Goal: Task Accomplishment & Management: Manage account settings

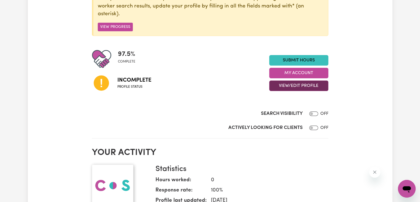
click at [292, 86] on button "View/Edit Profile" at bounding box center [298, 85] width 59 height 11
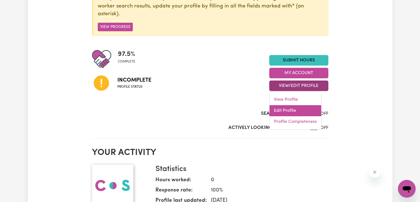
click at [289, 111] on link "Edit Profile" at bounding box center [296, 110] width 52 height 11
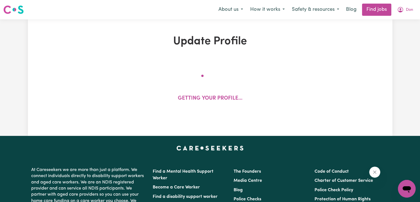
select select "male"
select select "Australian PR"
select select "Studying a healthcare related degree or qualification"
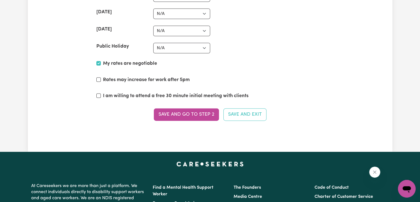
scroll to position [1392, 0]
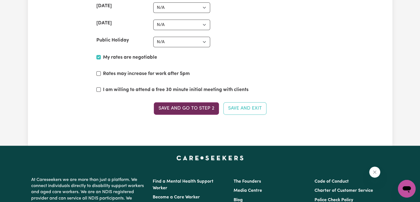
click at [186, 102] on button "Save and go to Step 2" at bounding box center [186, 108] width 65 height 12
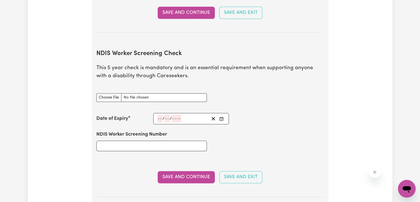
scroll to position [702, 0]
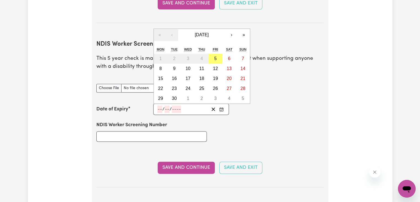
click at [158, 105] on input "number" at bounding box center [160, 108] width 5 height 7
type input "16"
type input "07"
type input "202"
type input "2028-07-16"
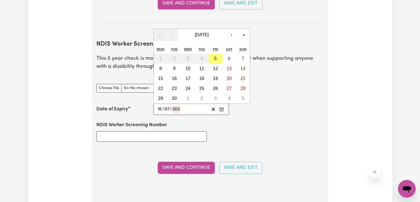
type input "7"
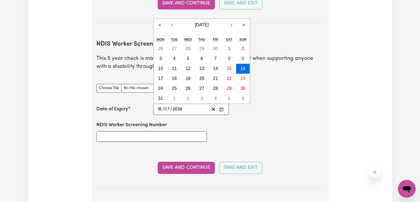
type input "2028"
click at [119, 131] on input "NDIS Worker Screening Number" at bounding box center [151, 136] width 111 height 11
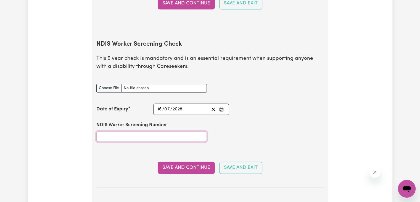
click at [124, 131] on input "NDIS Worker Screening Number" at bounding box center [151, 136] width 111 height 11
paste input "56508034"
type input "56508034"
click at [112, 84] on input "NDIS Worker Screening Check document" at bounding box center [151, 88] width 111 height 9
type input "C:\fakepath\Registration Details (1).pdf"
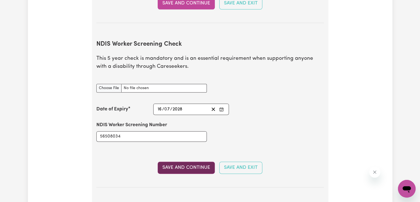
click at [185, 161] on button "Save and Continue" at bounding box center [186, 167] width 57 height 12
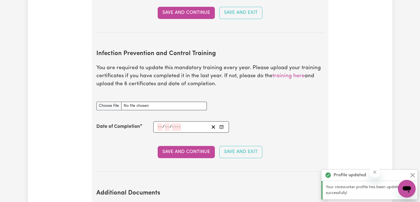
scroll to position [889, 0]
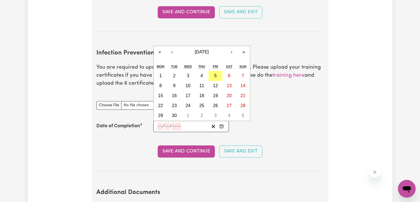
click at [158, 122] on input "number" at bounding box center [160, 125] width 5 height 7
type input "14"
type input "07"
type input "0002-07-14"
type input "7"
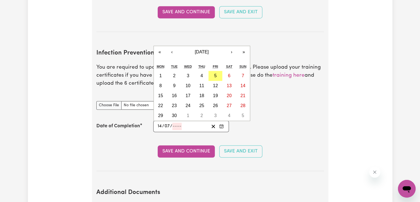
type input "2"
type input "0020-07-14"
type input "20"
type input "0202-07-14"
type input "202"
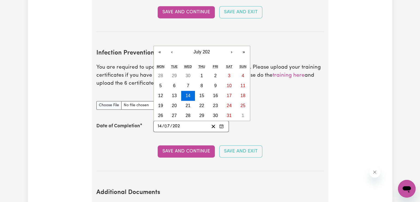
type input "2023-07-14"
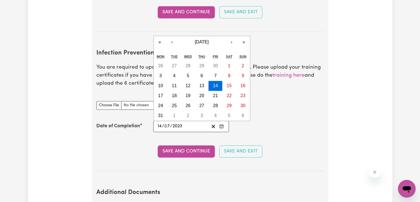
type input "2023"
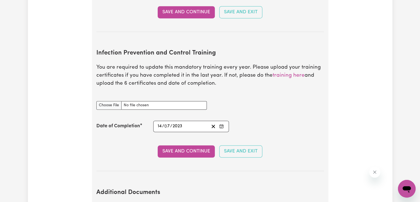
click at [267, 127] on section "Infection Prevention and Control Training You are required to update this manda…" at bounding box center [210, 106] width 228 height 130
click at [107, 101] on input "Infection Prevention and Control Training document" at bounding box center [151, 105] width 111 height 9
type input "C:\fakepath\Certificate_Don Sam Heenkenda Mudalige.pdf"
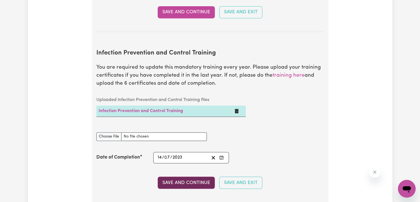
click at [190, 176] on button "Save and Continue" at bounding box center [186, 182] width 57 height 12
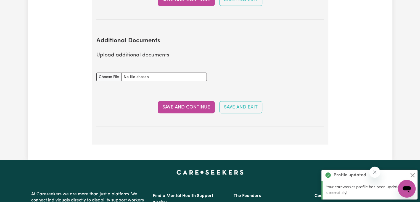
scroll to position [1090, 0]
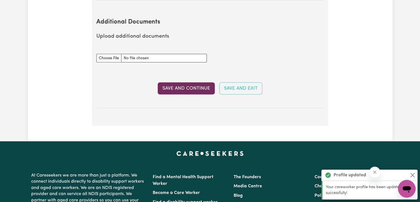
click at [189, 82] on button "Save and Continue" at bounding box center [186, 88] width 57 height 12
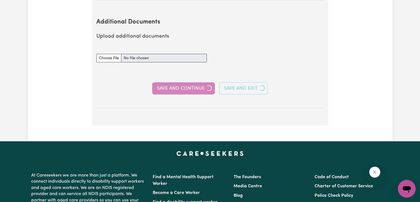
select select "2023"
select select "2021"
select select "2025"
select select "2020"
select select "2023"
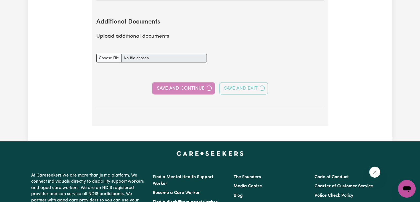
select select "2025"
select select "Certificate III (Individual Support)"
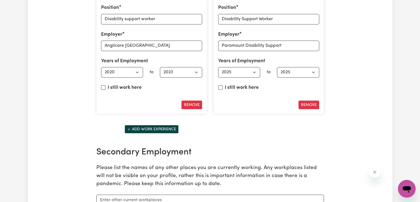
scroll to position [919, 0]
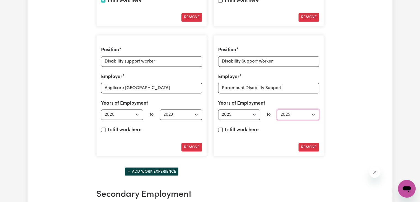
click at [316, 112] on select "Select end year 1951 1952 1953 1954 1955 1956 1957 1958 1959 1960 1961 1962 196…" at bounding box center [298, 114] width 42 height 11
click at [220, 127] on input "I still work here" at bounding box center [220, 129] width 4 height 4
checkbox input "true"
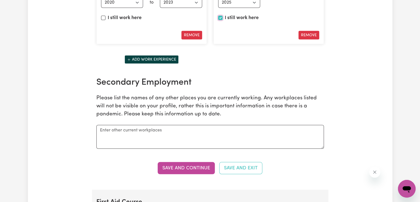
scroll to position [1072, 0]
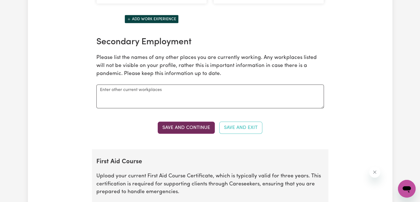
click at [181, 125] on button "Save and Continue" at bounding box center [186, 128] width 57 height 12
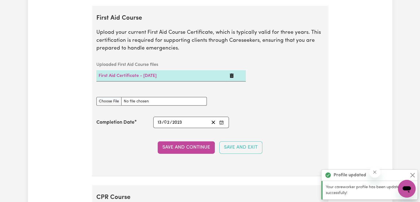
scroll to position [1217, 0]
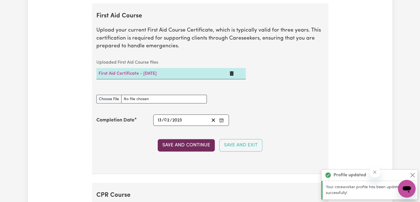
click at [202, 141] on button "Save and Continue" at bounding box center [186, 145] width 57 height 12
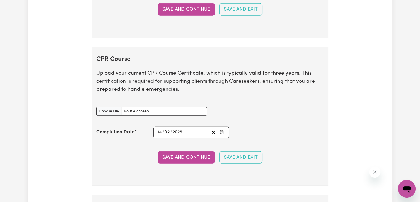
scroll to position [1396, 0]
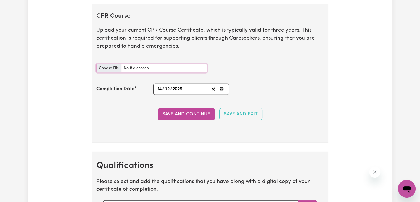
click at [109, 64] on input "CPR Course document" at bounding box center [151, 68] width 111 height 9
type input "C:\fakepath\CPR Certificate for Don Heenkenda Mudalige (2).pdf"
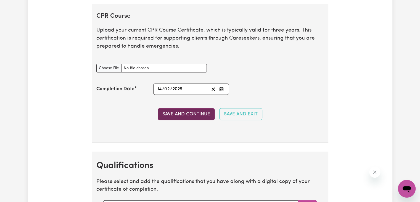
click at [182, 112] on button "Save and Continue" at bounding box center [186, 114] width 57 height 12
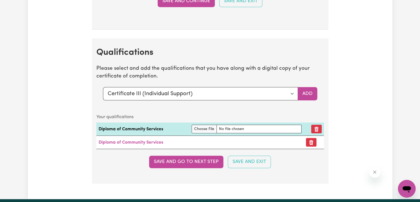
scroll to position [1554, 0]
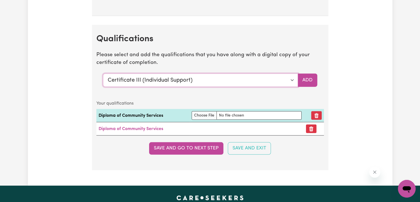
click at [291, 75] on select "Select a qualification to add... Certificate III (Individual Support) Certifica…" at bounding box center [200, 80] width 195 height 13
select select "Diploma of Community Services"
click at [103, 74] on select "Select a qualification to add... Certificate III (Individual Support) Certifica…" at bounding box center [200, 80] width 195 height 13
click at [308, 77] on button "Add" at bounding box center [308, 80] width 20 height 13
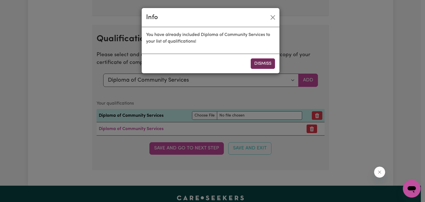
click at [264, 64] on button "Dismiss" at bounding box center [262, 63] width 24 height 11
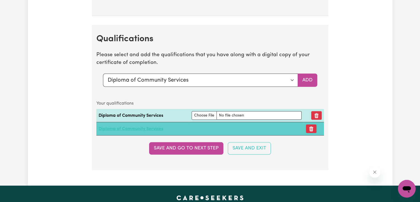
click at [130, 127] on link "Diploma of Community Services" at bounding box center [131, 129] width 65 height 4
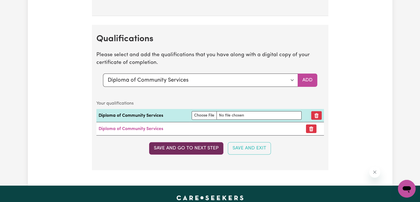
click at [193, 142] on button "Save and go to next step" at bounding box center [186, 148] width 74 height 12
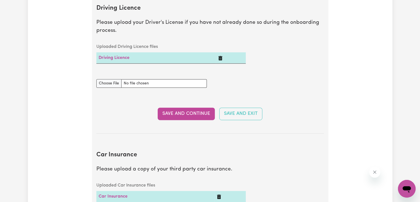
scroll to position [257, 0]
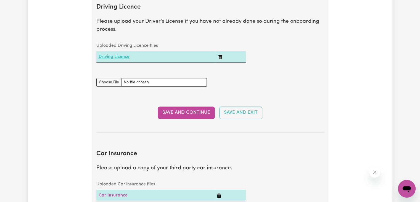
click at [115, 58] on link "Driving Licence" at bounding box center [114, 56] width 31 height 4
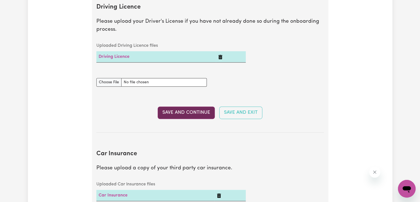
click at [195, 111] on button "Save and Continue" at bounding box center [186, 112] width 57 height 12
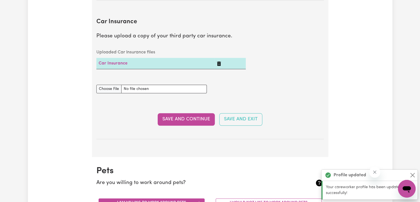
scroll to position [398, 0]
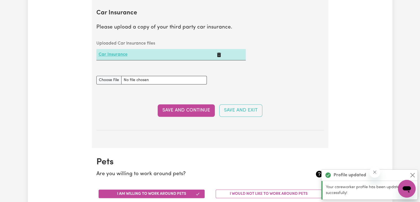
click at [116, 54] on link "Car Insurance" at bounding box center [113, 54] width 29 height 4
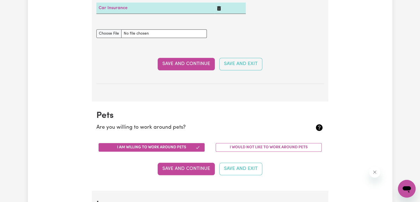
scroll to position [466, 0]
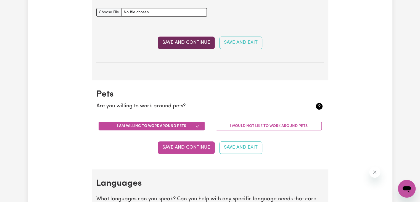
click at [189, 41] on button "Save and Continue" at bounding box center [186, 42] width 57 height 12
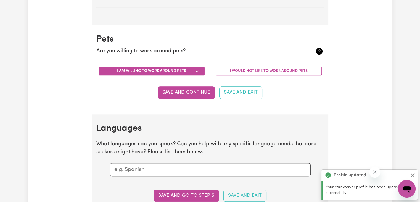
scroll to position [545, 0]
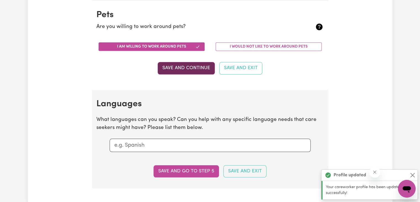
click at [192, 68] on button "Save and Continue" at bounding box center [186, 68] width 57 height 12
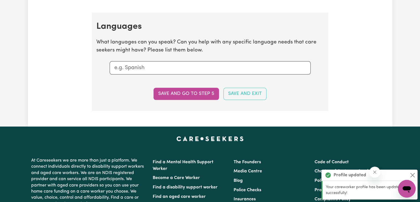
scroll to position [634, 0]
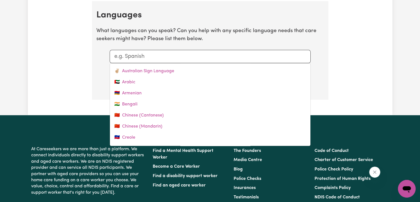
click at [177, 52] on input "text" at bounding box center [210, 56] width 192 height 8
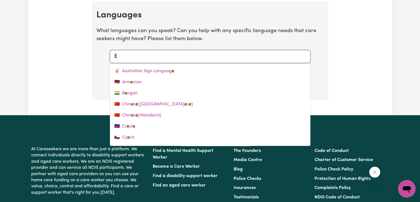
type input "EN"
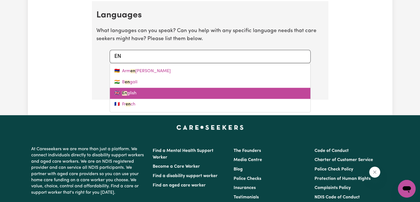
click at [128, 92] on link "🇬🇧 En glish" at bounding box center [210, 93] width 201 height 11
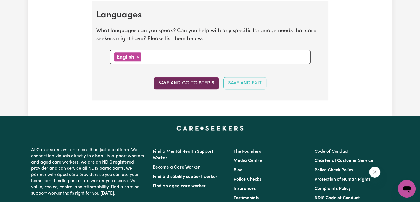
click at [178, 79] on button "Save and go to step 5" at bounding box center [187, 83] width 66 height 12
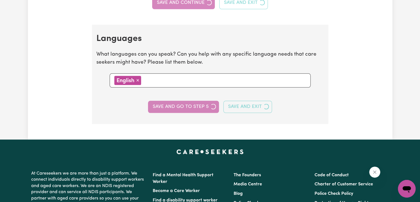
select select "I am providing services privately on my own"
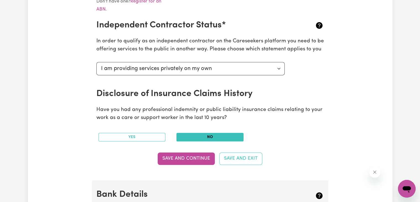
scroll to position [223, 0]
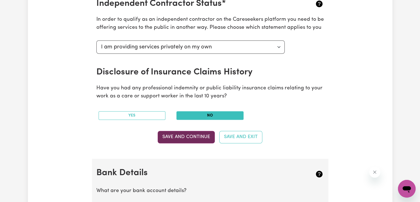
click at [181, 136] on button "Save and Continue" at bounding box center [186, 137] width 57 height 12
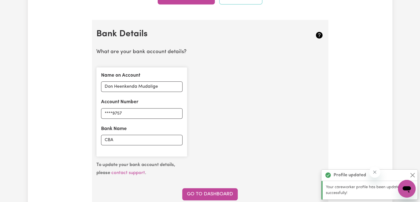
scroll to position [434, 0]
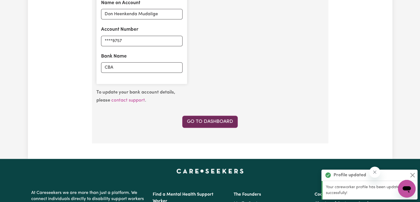
click at [219, 122] on link "Go to Dashboard" at bounding box center [210, 122] width 56 height 12
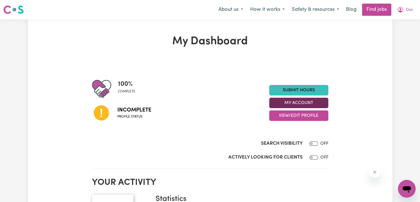
click at [309, 103] on button "My Account" at bounding box center [298, 103] width 59 height 11
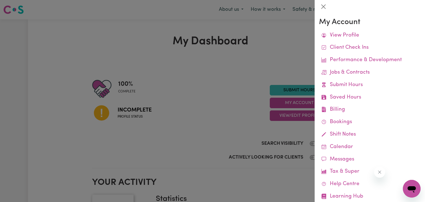
click at [219, 102] on div at bounding box center [212, 101] width 425 height 202
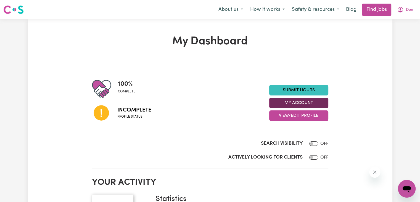
click at [311, 101] on button "My Account" at bounding box center [298, 103] width 59 height 11
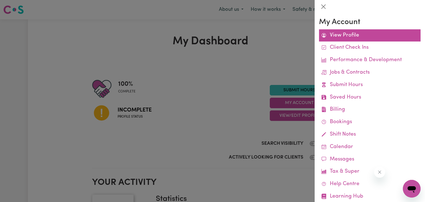
click at [346, 34] on link "View Profile" at bounding box center [369, 35] width 101 height 12
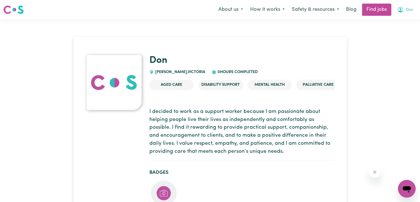
click at [410, 10] on span "Don" at bounding box center [409, 10] width 7 height 6
click at [394, 33] on link "My Dashboard" at bounding box center [395, 32] width 44 height 11
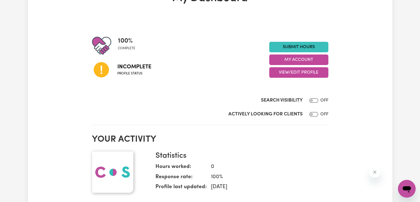
scroll to position [42, 0]
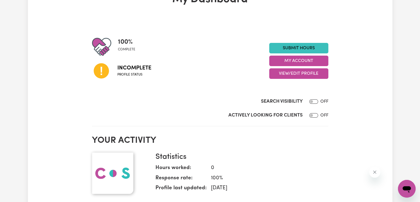
click at [124, 73] on span "Profile status" at bounding box center [134, 74] width 34 height 5
click at [294, 70] on button "View/Edit Profile" at bounding box center [298, 73] width 59 height 11
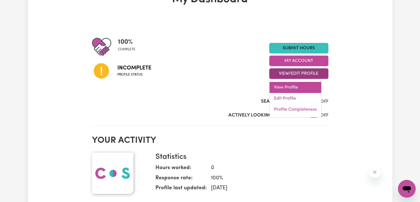
click at [296, 87] on link "View Profile" at bounding box center [296, 87] width 52 height 11
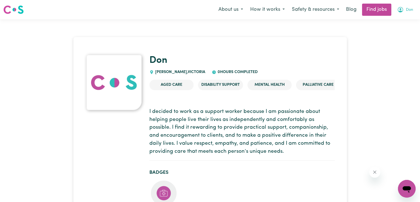
click at [407, 9] on span "Don" at bounding box center [409, 10] width 7 height 6
click at [411, 9] on button "Don" at bounding box center [405, 10] width 23 height 12
click at [395, 30] on link "My Dashboard" at bounding box center [395, 32] width 44 height 11
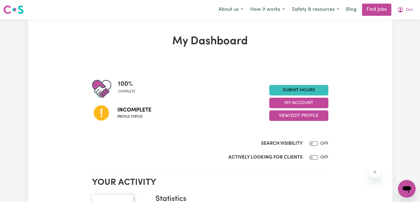
drag, startPoint x: 93, startPoint y: 113, endPoint x: 104, endPoint y: 114, distance: 11.5
click at [104, 114] on icon at bounding box center [101, 112] width 19 height 19
click at [104, 114] on icon at bounding box center [101, 112] width 15 height 15
drag, startPoint x: 104, startPoint y: 114, endPoint x: 125, endPoint y: 111, distance: 20.9
click at [125, 111] on div "Incomplete Profile status" at bounding box center [180, 112] width 177 height 28
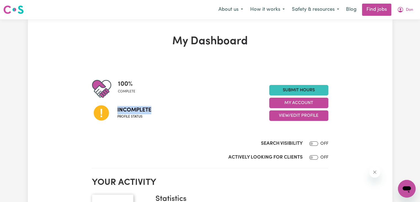
click at [125, 111] on span "Incomplete" at bounding box center [134, 110] width 34 height 8
click at [315, 160] on div at bounding box center [312, 157] width 11 height 7
click at [315, 158] on input "Actively Looking for Clients" at bounding box center [314, 157] width 9 height 4
checkbox input "true"
click at [314, 143] on input "Search Visibility" at bounding box center [314, 143] width 9 height 4
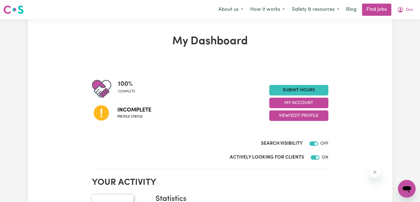
checkbox input "true"
click at [376, 9] on link "Find jobs" at bounding box center [376, 10] width 29 height 12
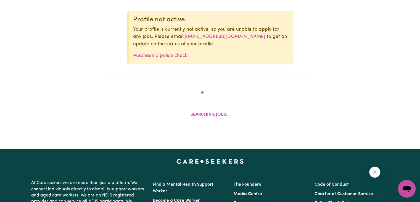
scroll to position [239, 0]
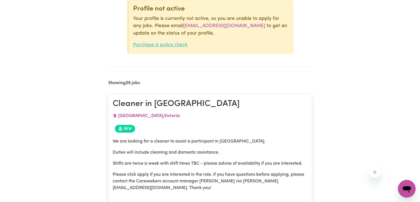
click at [165, 47] on link "Purchase a police check" at bounding box center [160, 45] width 54 height 5
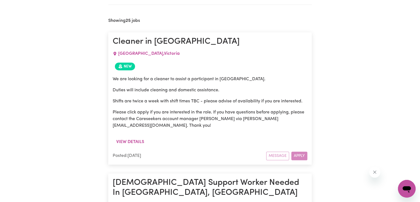
scroll to position [286, 0]
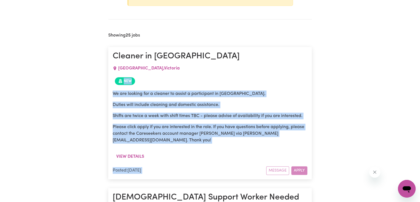
drag, startPoint x: 303, startPoint y: 169, endPoint x: 377, endPoint y: 65, distance: 127.5
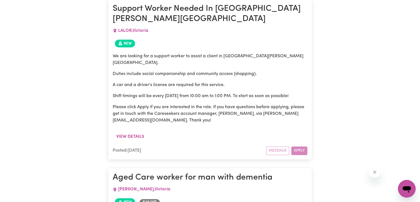
scroll to position [2817, 0]
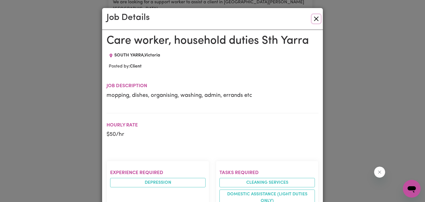
click at [315, 18] on button "Close" at bounding box center [315, 18] width 9 height 9
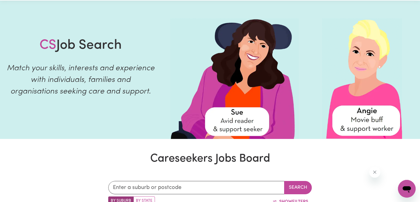
scroll to position [151, 0]
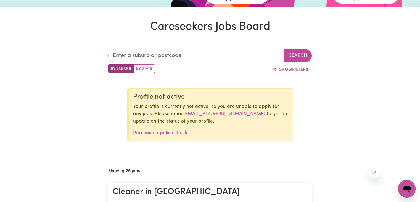
click at [140, 57] on input "text" at bounding box center [196, 55] width 176 height 13
type input "gee"
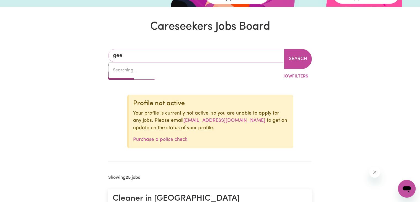
type input "geeBUNG, Queensland, 4034"
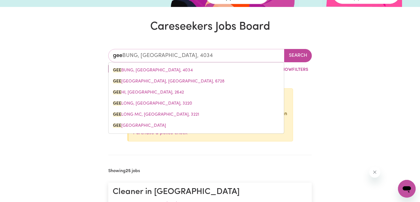
type input "geel"
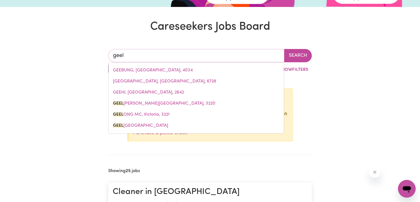
type input "geelo"
type input "geeloNG, Victoria, 3220"
type input "geelon"
type input "geelonG, Victoria, 3220"
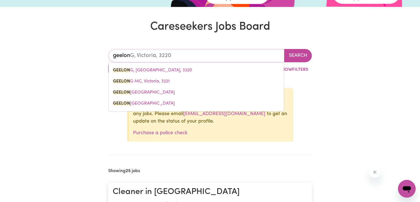
type input "geelong"
type input "geelong, Victoria, 3220"
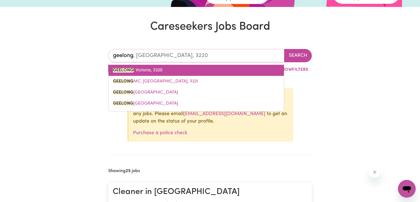
click at [147, 71] on span "GEELONG , Victoria, 3220" at bounding box center [138, 70] width 50 height 4
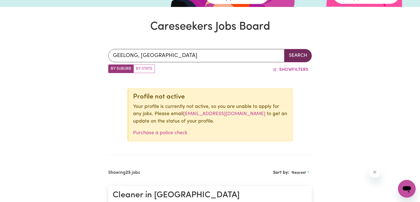
click at [303, 56] on button "Search" at bounding box center [298, 55] width 28 height 13
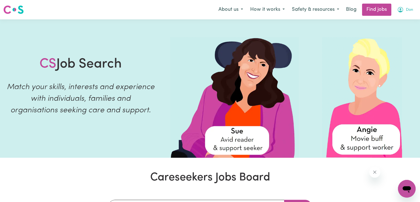
click at [408, 10] on span "Don" at bounding box center [409, 10] width 7 height 6
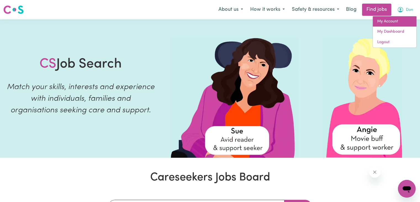
click at [395, 20] on link "My Account" at bounding box center [395, 21] width 44 height 11
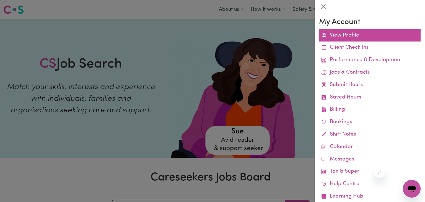
click at [358, 38] on link "View Profile" at bounding box center [369, 35] width 101 height 12
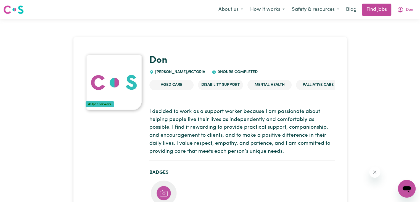
click at [116, 98] on img at bounding box center [114, 82] width 55 height 55
click at [103, 105] on div "#OpenForWork" at bounding box center [100, 104] width 29 height 6
click at [405, 7] on button "Don" at bounding box center [405, 10] width 23 height 12
click at [394, 35] on link "My Dashboard" at bounding box center [395, 32] width 44 height 11
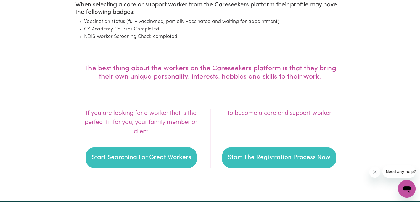
scroll to position [747, 0]
